Goal: Book appointment/travel/reservation

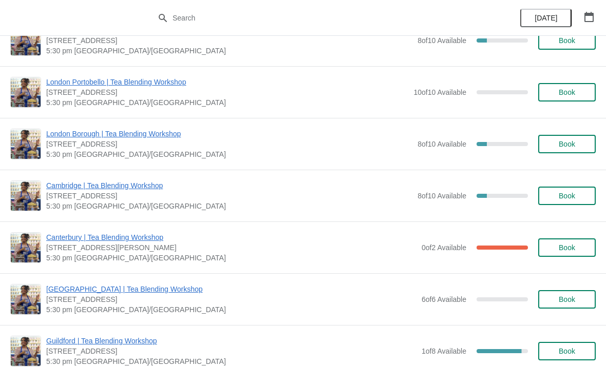
scroll to position [653, 0]
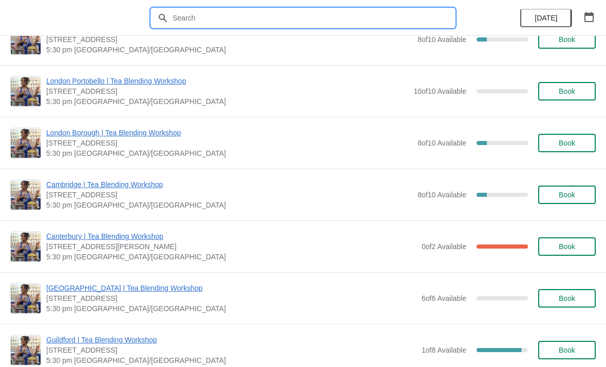
click at [218, 24] on input "text" at bounding box center [313, 18] width 282 height 18
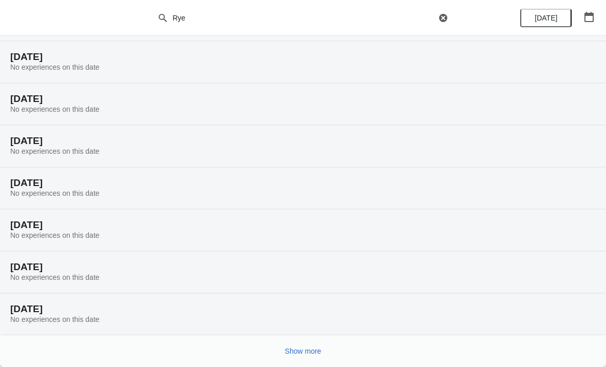
scroll to position [64, 0]
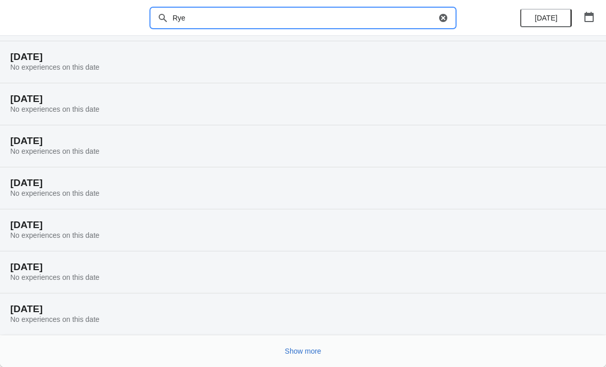
type input "Rye"
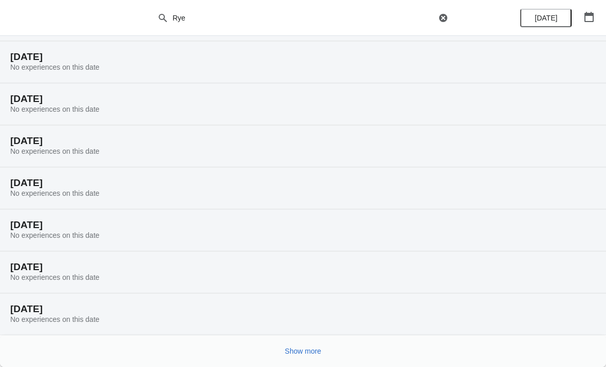
click at [294, 350] on span "Show more" at bounding box center [303, 351] width 36 height 8
click at [301, 348] on span "Show more" at bounding box center [303, 351] width 36 height 8
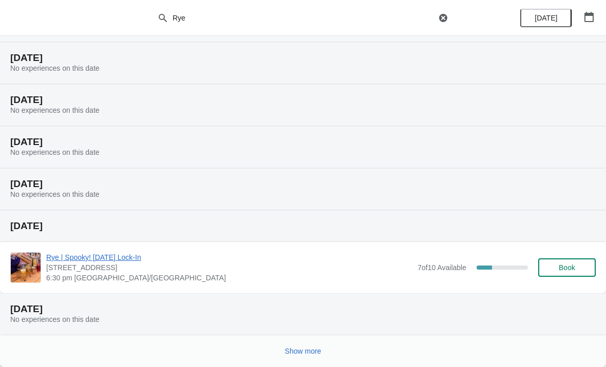
scroll to position [778, 0]
click at [103, 259] on span "Rye | Spooky! [DATE] Lock-In" at bounding box center [229, 257] width 366 height 10
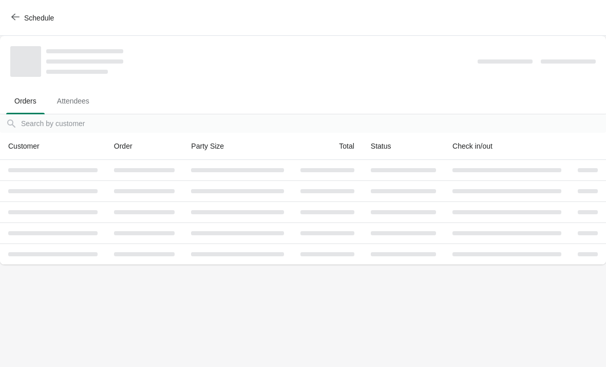
scroll to position [0, 0]
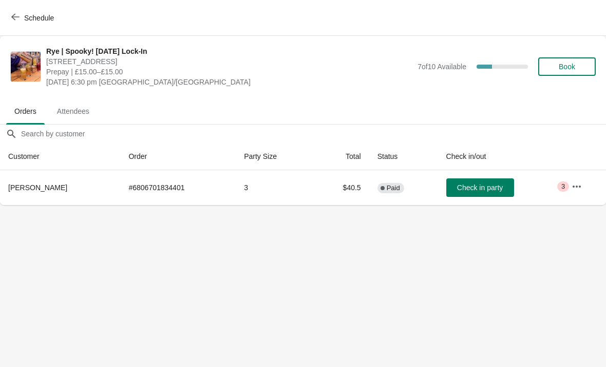
click at [559, 71] on button "Book" at bounding box center [566, 66] width 57 height 18
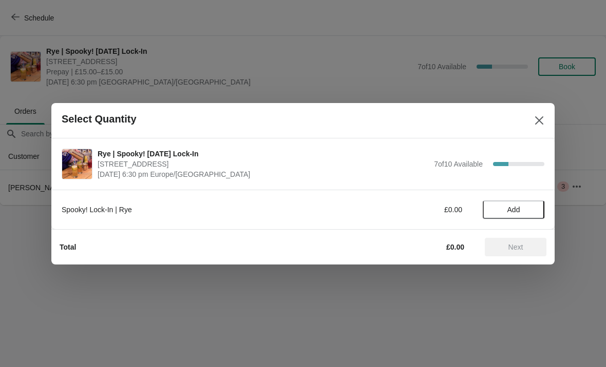
click at [510, 209] on span "Add" at bounding box center [513, 210] width 13 height 8
click at [529, 207] on icon at bounding box center [530, 209] width 11 height 11
click at [518, 250] on span "Next" at bounding box center [515, 247] width 15 height 8
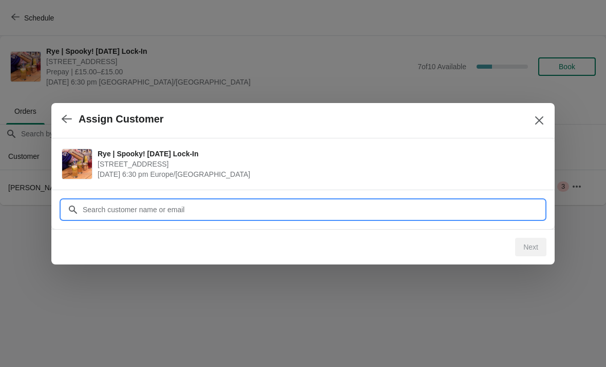
click at [109, 214] on input "Customer" at bounding box center [313, 210] width 462 height 18
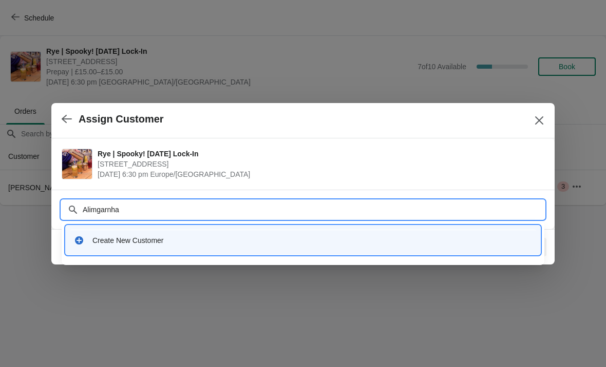
type input "Alimgarnham"
click at [115, 237] on div "Create New Customer" at bounding box center [311, 241] width 439 height 10
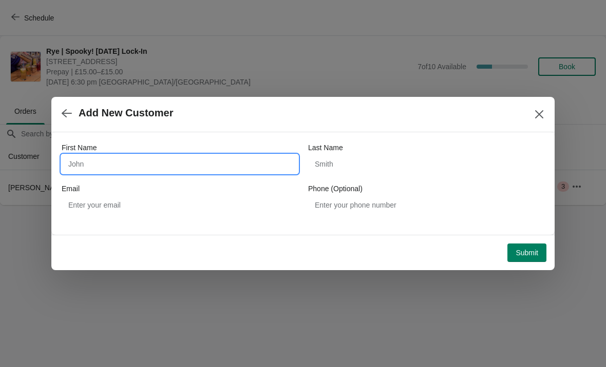
click at [109, 164] on input "First Name" at bounding box center [180, 164] width 236 height 18
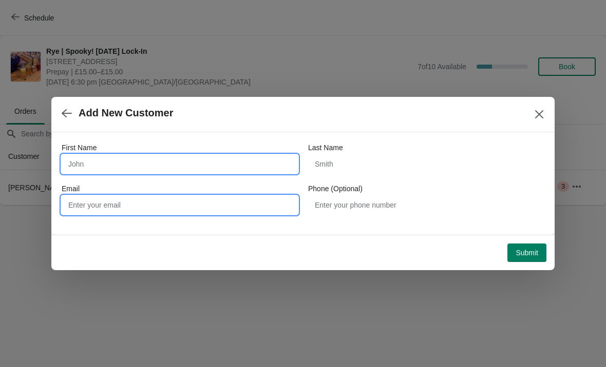
click at [112, 204] on input "Email" at bounding box center [180, 205] width 236 height 18
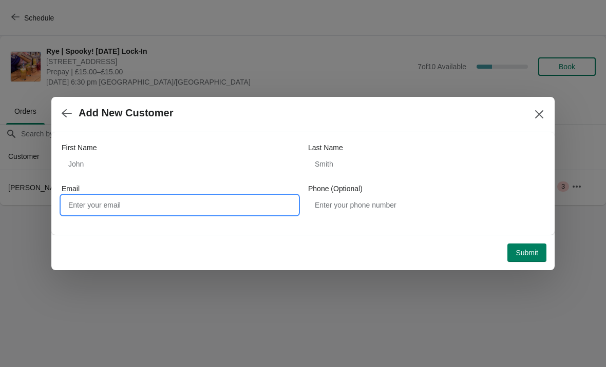
click at [531, 120] on button "Close" at bounding box center [539, 114] width 18 height 18
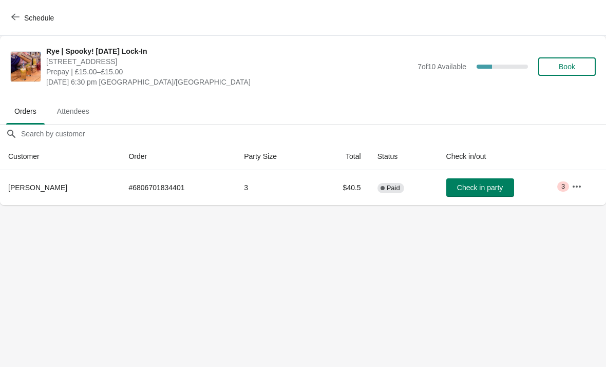
click at [566, 69] on span "Book" at bounding box center [566, 67] width 16 height 8
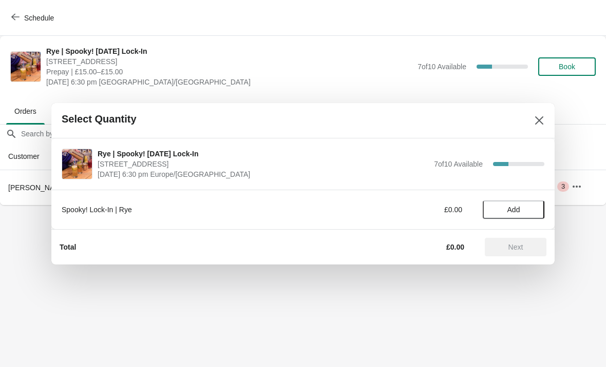
click at [539, 123] on icon "Close" at bounding box center [539, 120] width 10 height 10
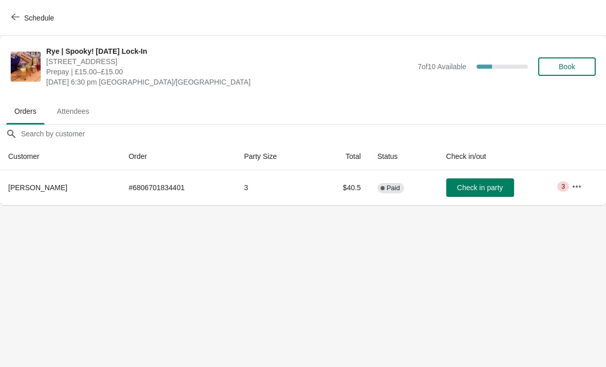
click at [568, 67] on span "Book" at bounding box center [566, 67] width 16 height 8
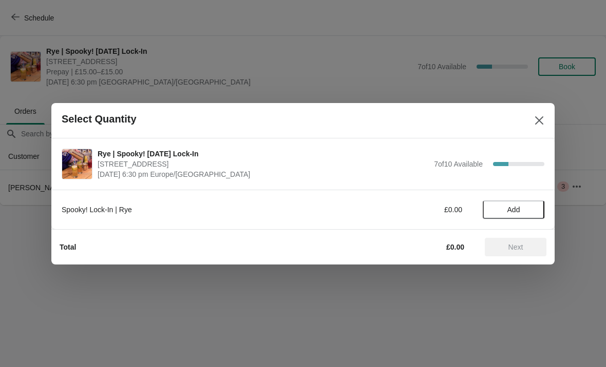
click at [512, 206] on span "Add" at bounding box center [513, 210] width 13 height 8
click at [534, 205] on icon at bounding box center [530, 209] width 11 height 11
click at [516, 245] on span "Next" at bounding box center [515, 247] width 15 height 8
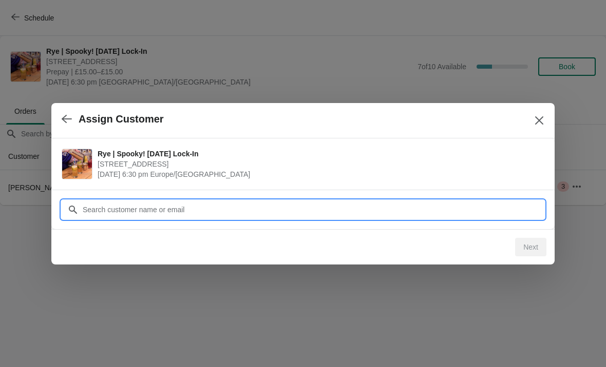
click at [364, 210] on input "Customer" at bounding box center [313, 210] width 462 height 18
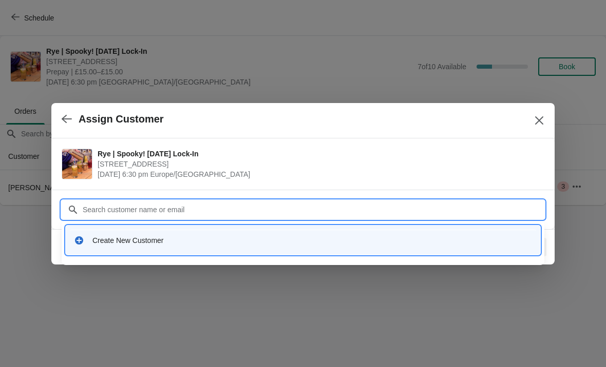
click at [394, 236] on div "Create New Customer" at bounding box center [311, 241] width 439 height 10
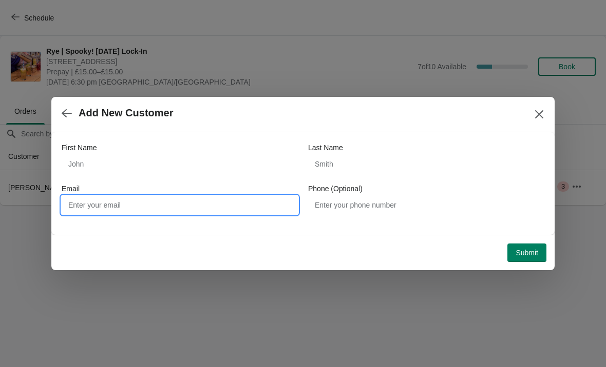
click at [81, 202] on input "Email" at bounding box center [180, 205] width 236 height 18
type input "[EMAIL_ADDRESS][DOMAIN_NAME]"
click at [516, 247] on button "Submit" at bounding box center [526, 253] width 39 height 18
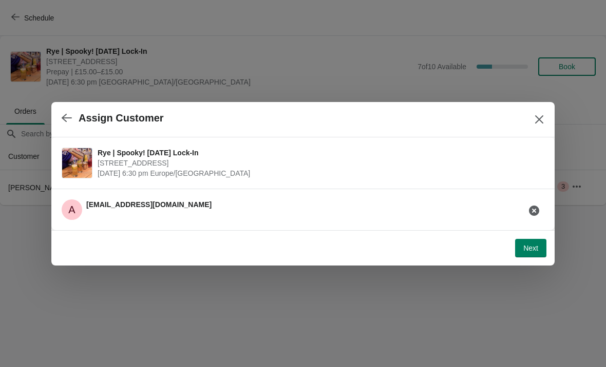
click at [523, 248] on span "Next" at bounding box center [530, 248] width 15 height 8
select select "No"
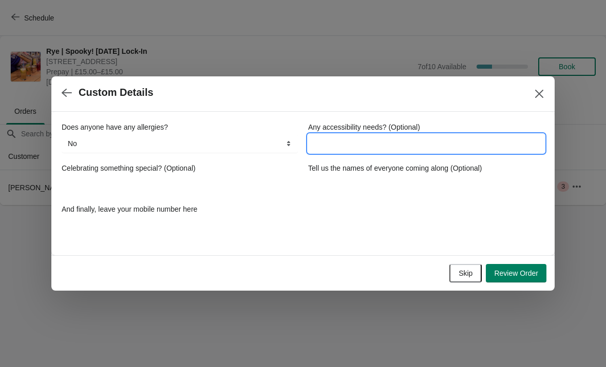
click at [334, 149] on input "Any accessibility needs? (Optional)" at bounding box center [426, 143] width 236 height 18
type input "No"
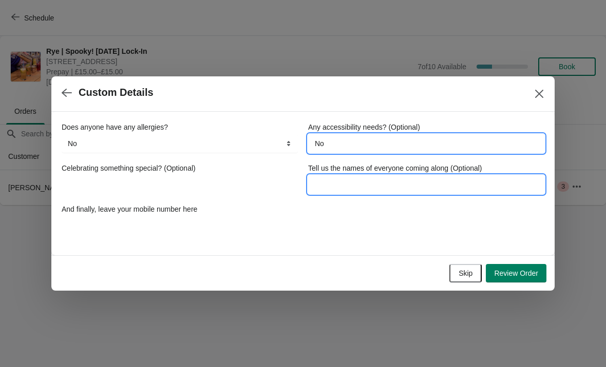
click at [343, 188] on input "Tell us the names of everyone coming along (Optional)" at bounding box center [426, 185] width 236 height 18
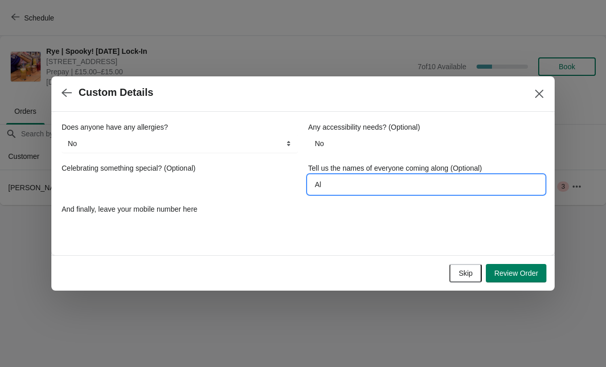
type input "A"
type input "[PERSON_NAME] & [PERSON_NAME]"
click at [211, 243] on div "Does anyone have any allergies? No Yes, nuts Yes, wheat Yes, other No Any acces…" at bounding box center [303, 178] width 482 height 133
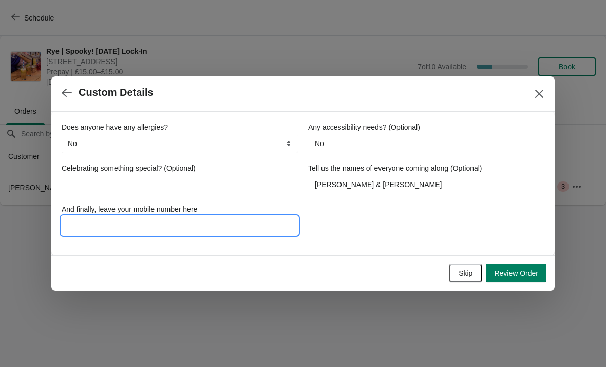
click at [242, 223] on input "And finally, leave your mobile number here" at bounding box center [180, 226] width 236 height 18
type input "07739807529"
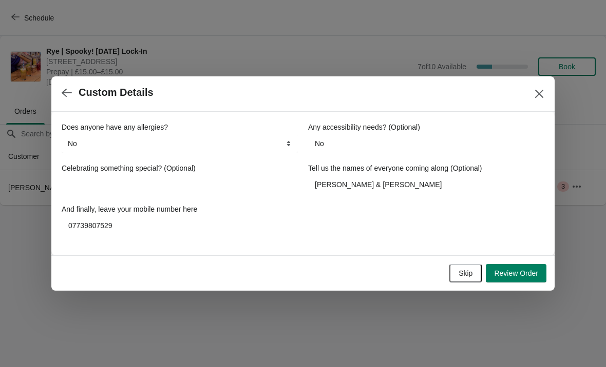
click at [509, 276] on span "Review Order" at bounding box center [516, 273] width 44 height 8
